Goal: Information Seeking & Learning: Learn about a topic

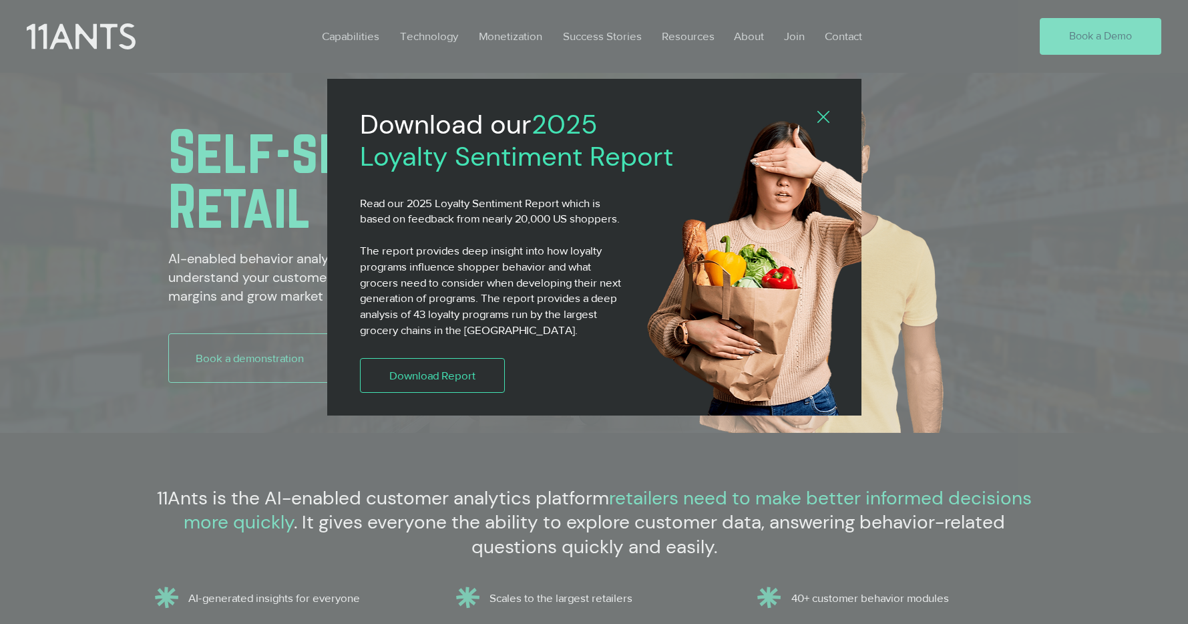
click at [819, 114] on icon "Back to site" at bounding box center [824, 117] width 12 height 12
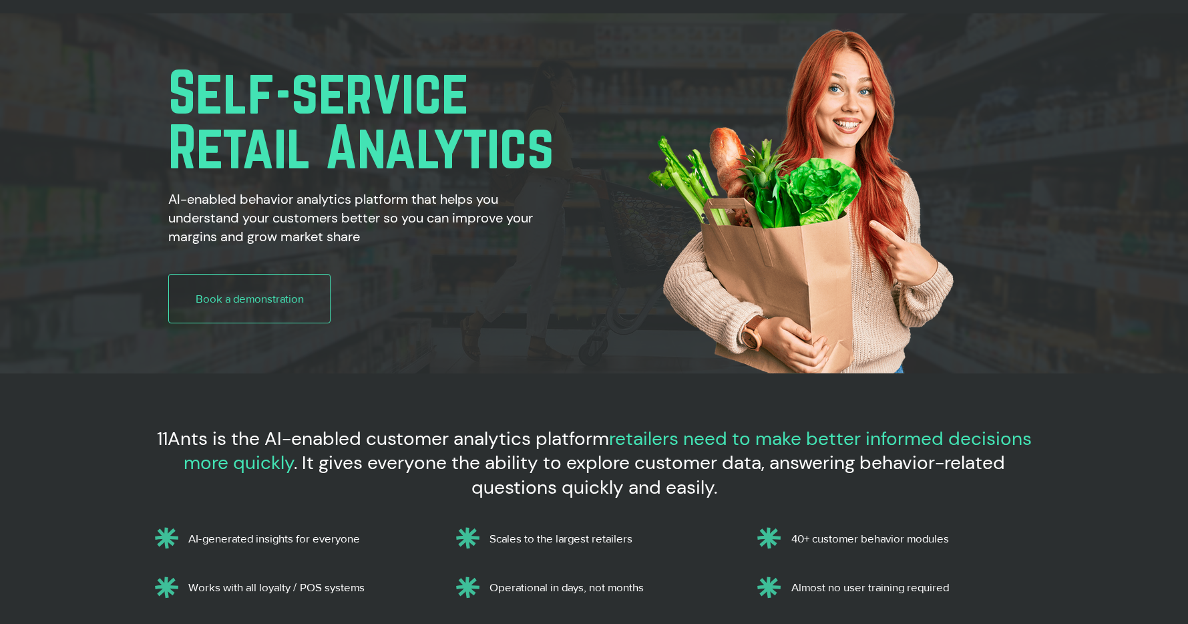
scroll to position [57, 0]
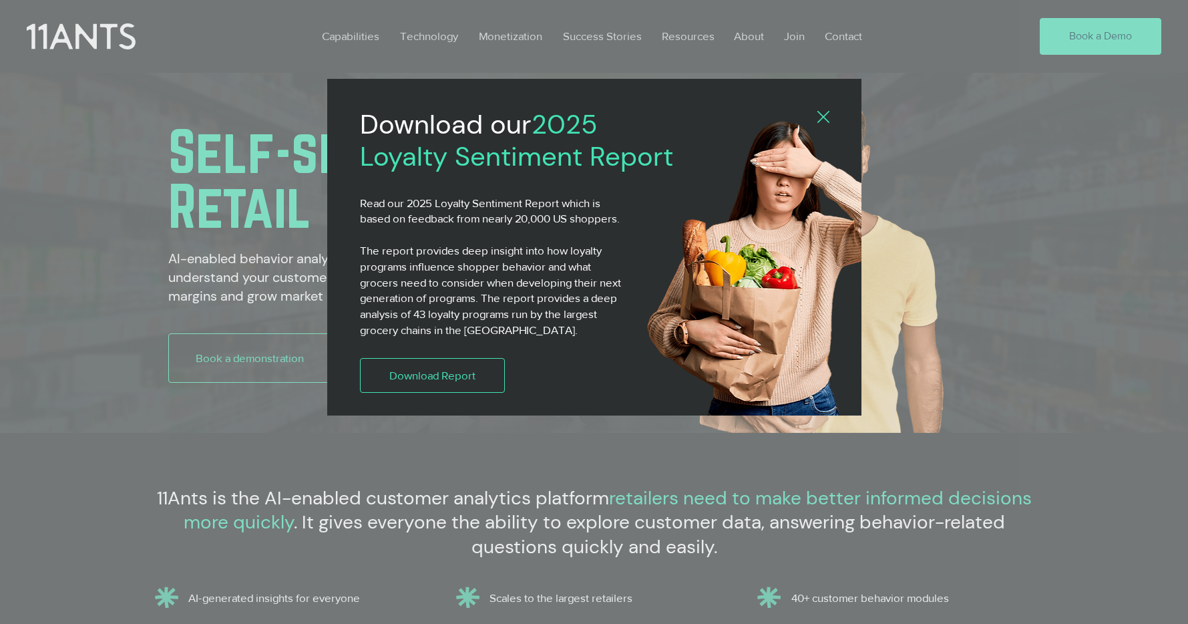
click at [818, 120] on icon "Back to site" at bounding box center [824, 117] width 12 height 12
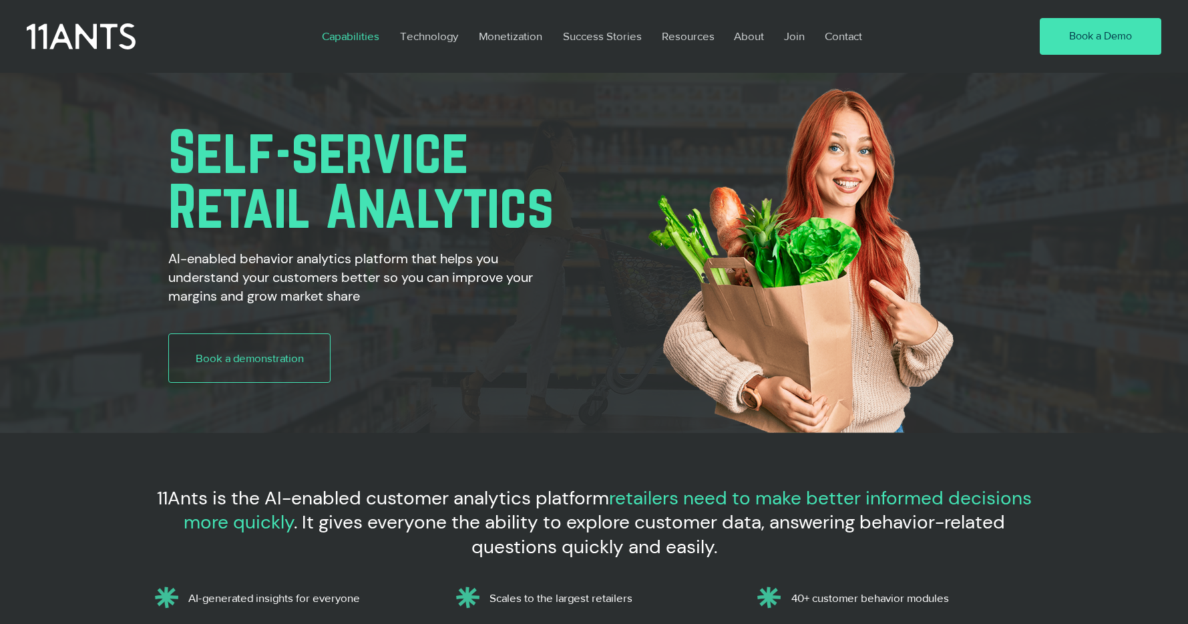
click at [359, 33] on p "Capabilities" at bounding box center [350, 36] width 71 height 31
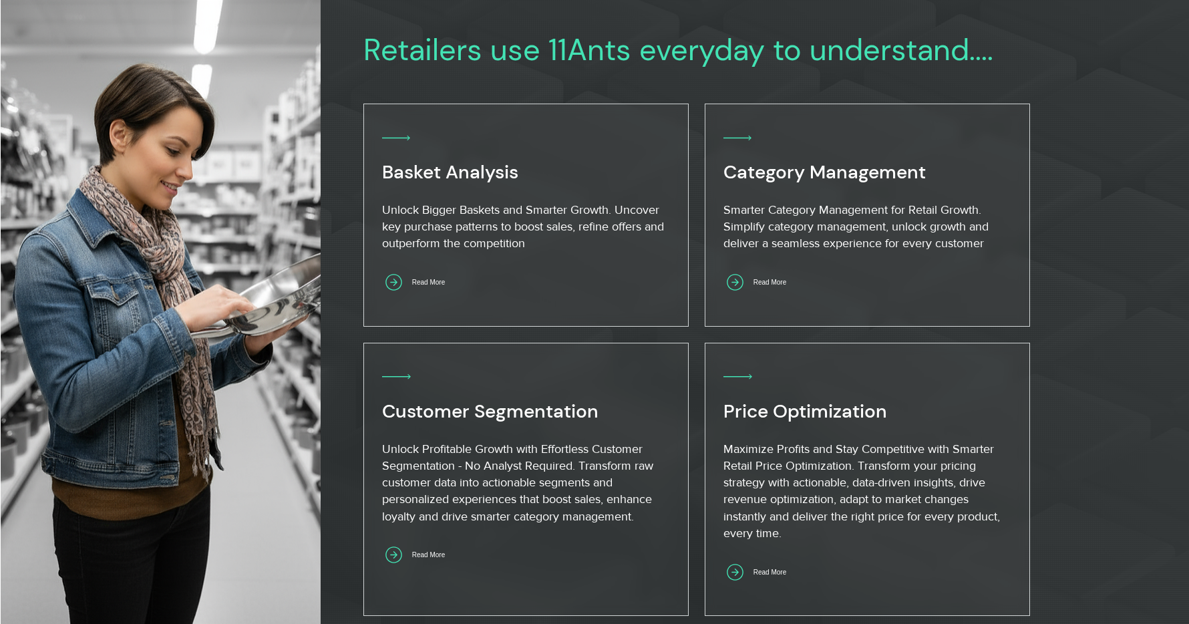
scroll to position [773, 0]
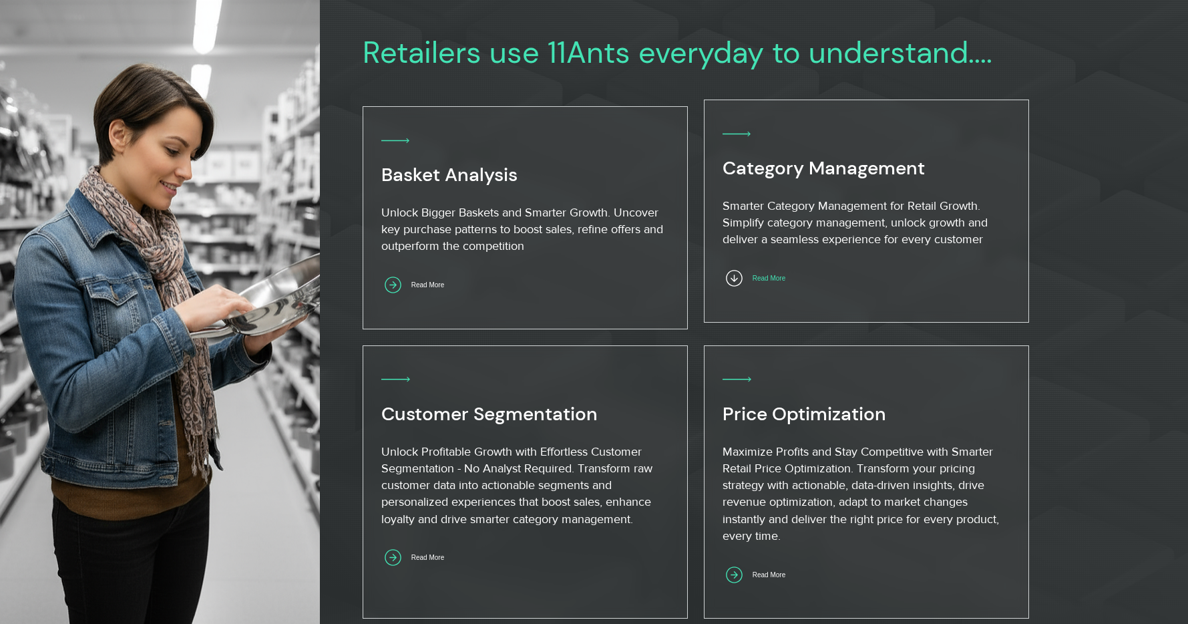
click at [775, 279] on span "Read More" at bounding box center [769, 278] width 33 height 7
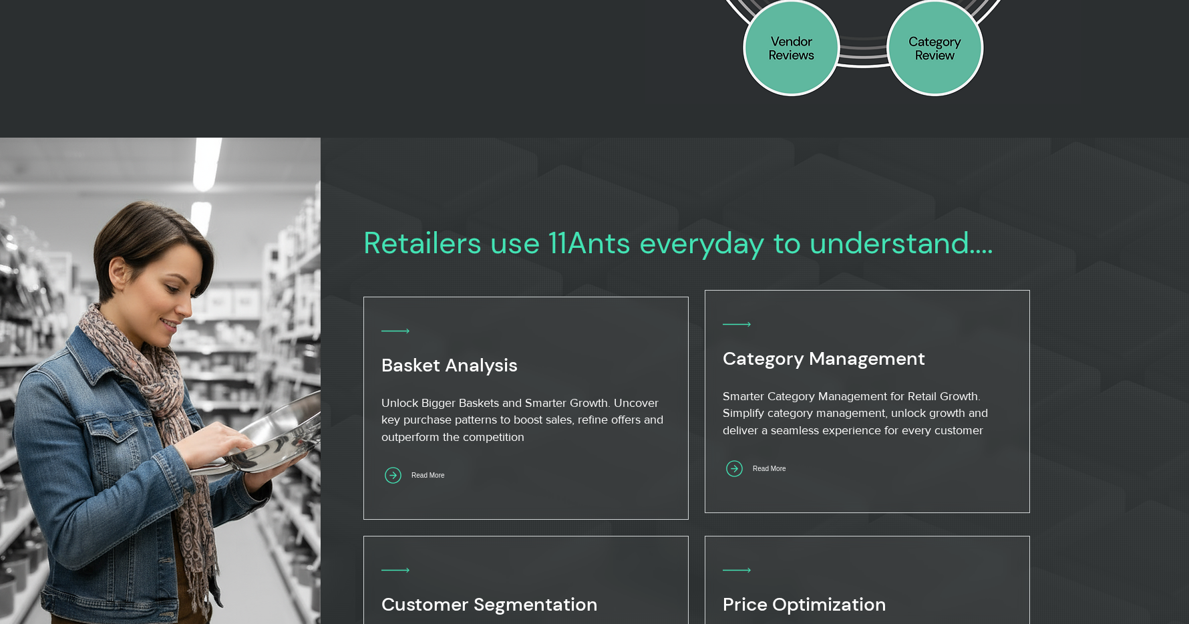
scroll to position [580, 0]
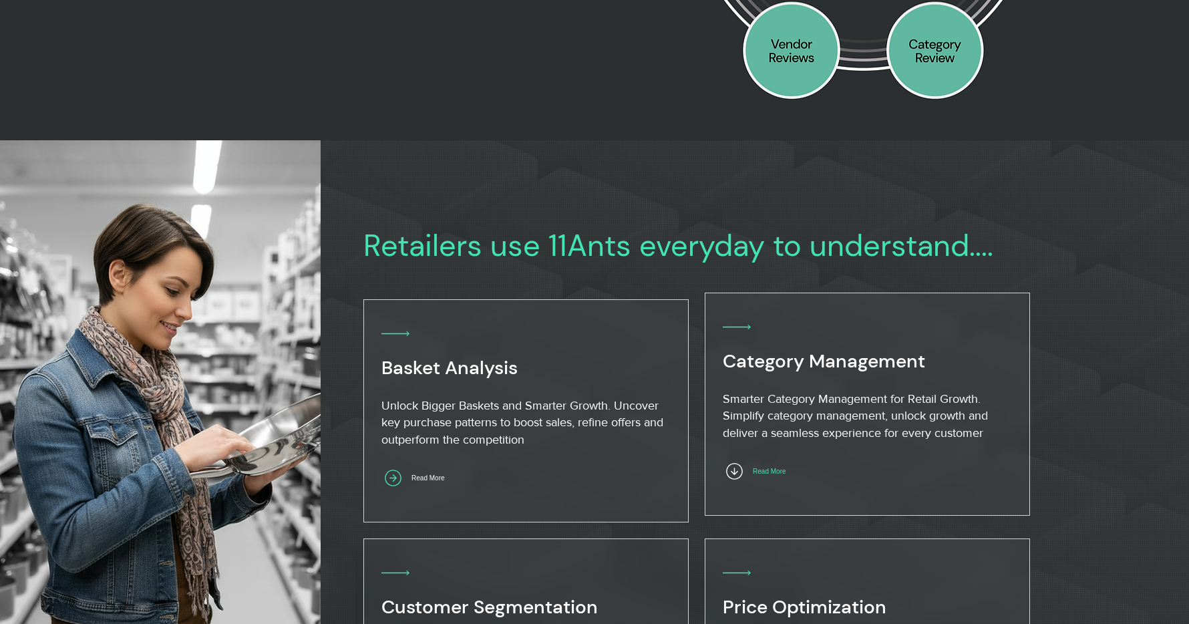
click at [786, 474] on span "Read More" at bounding box center [769, 471] width 33 height 7
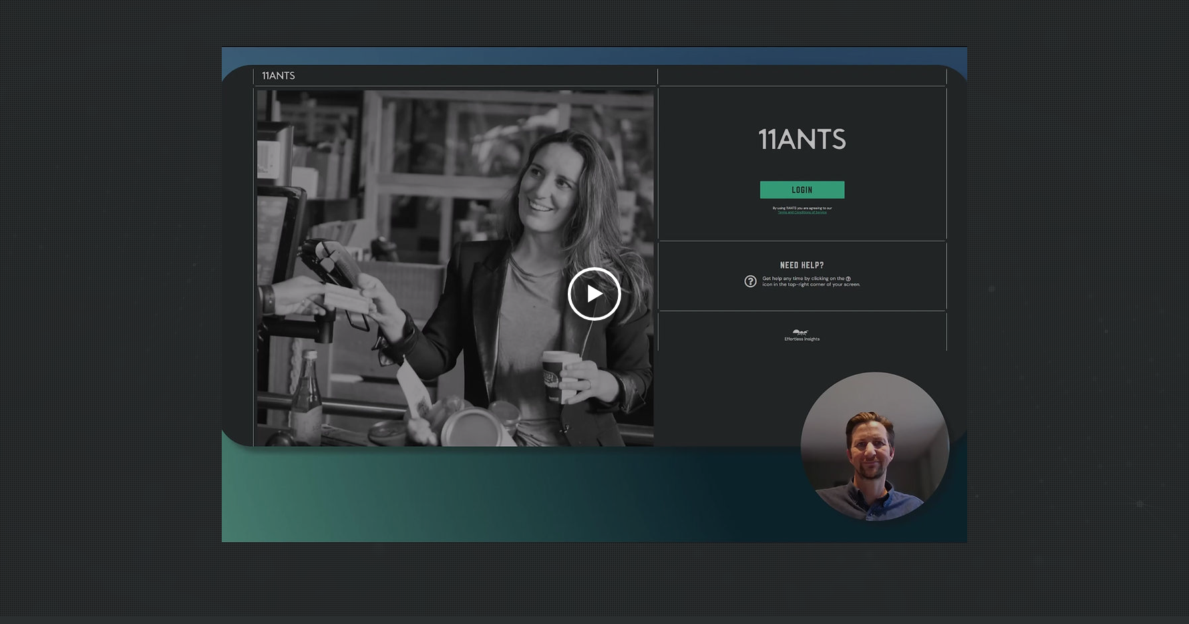
scroll to position [3954, 0]
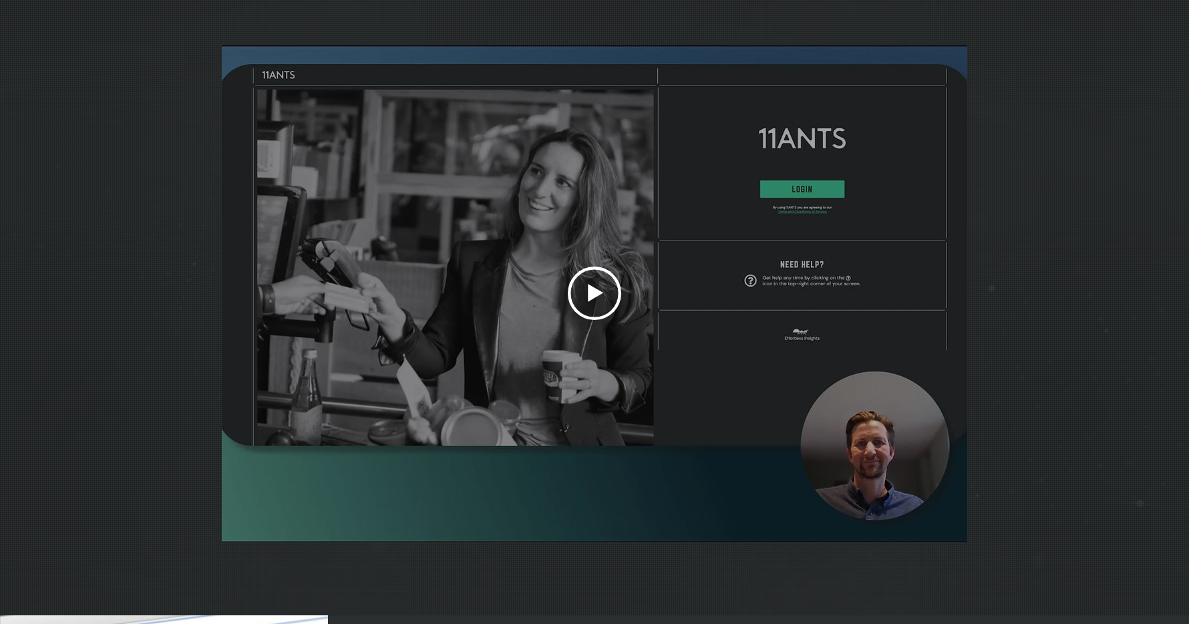
scroll to position [4008, 0]
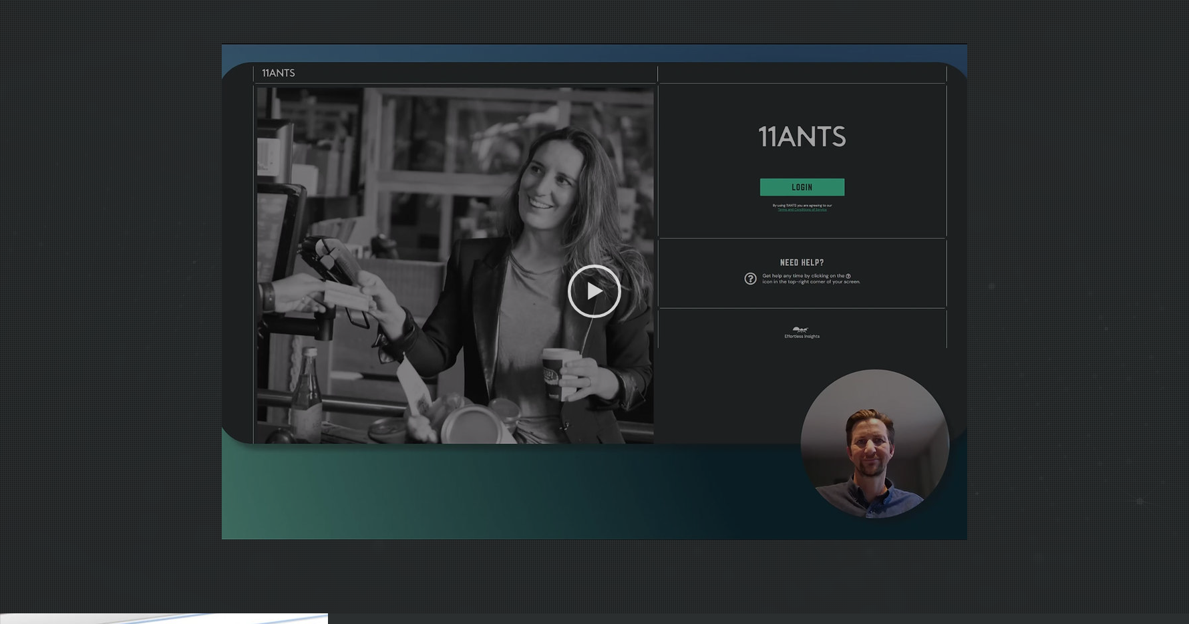
click at [593, 300] on icon "Play video" at bounding box center [595, 291] width 15 height 18
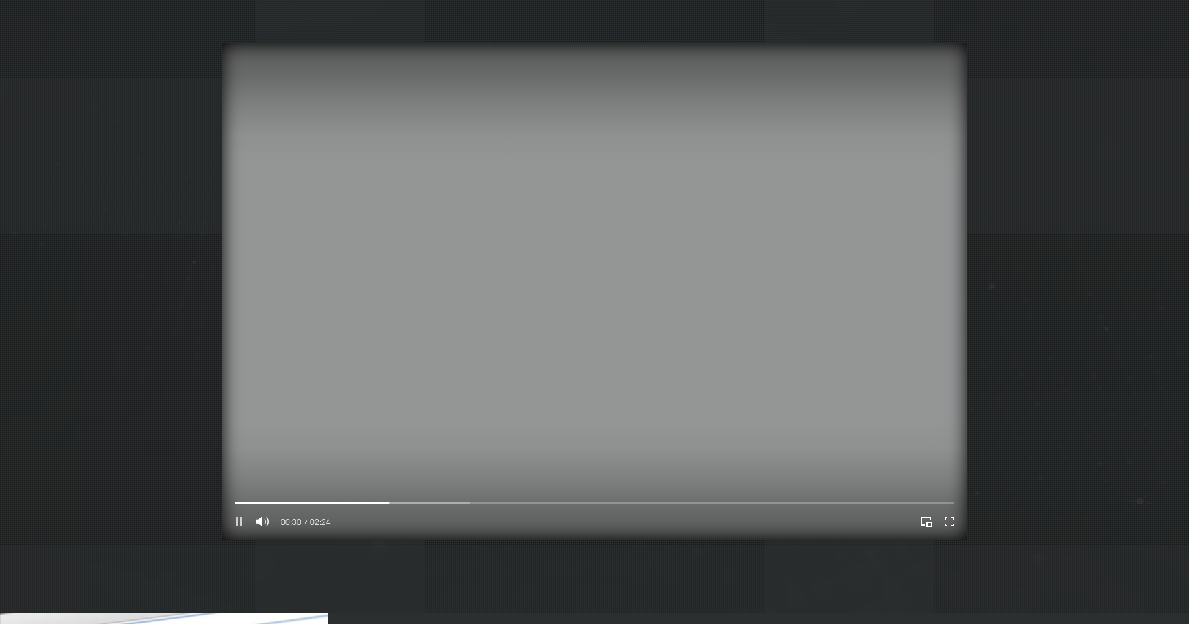
click at [240, 526] on icon "Pause" at bounding box center [239, 521] width 7 height 9
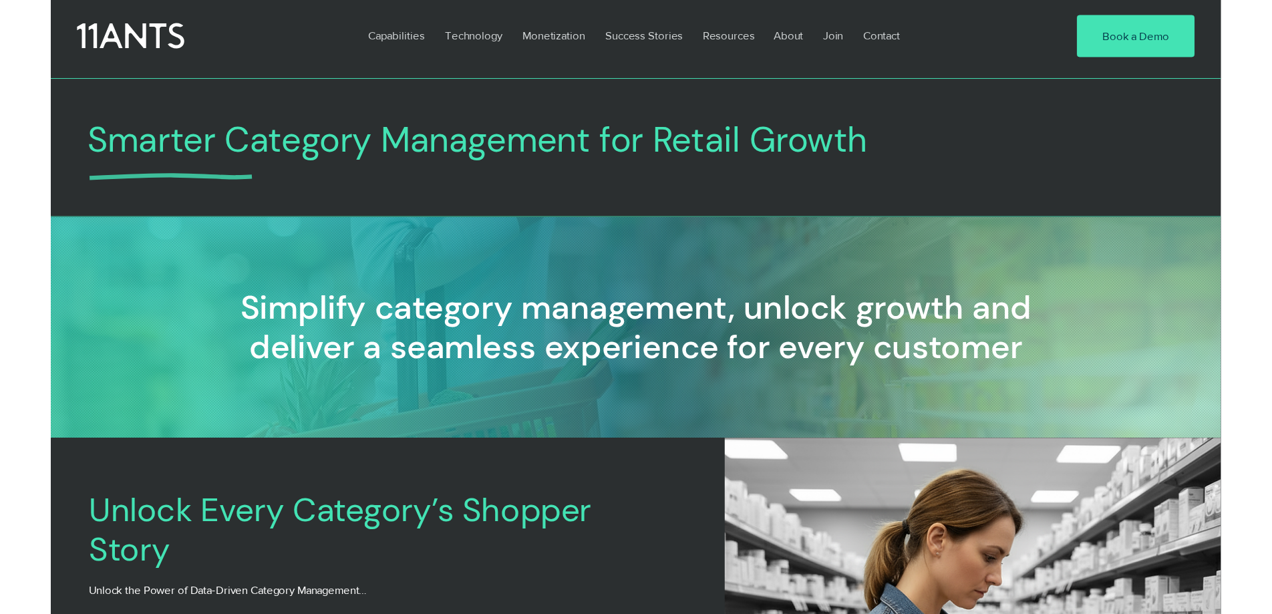
scroll to position [0, 0]
